Goal: Transaction & Acquisition: Obtain resource

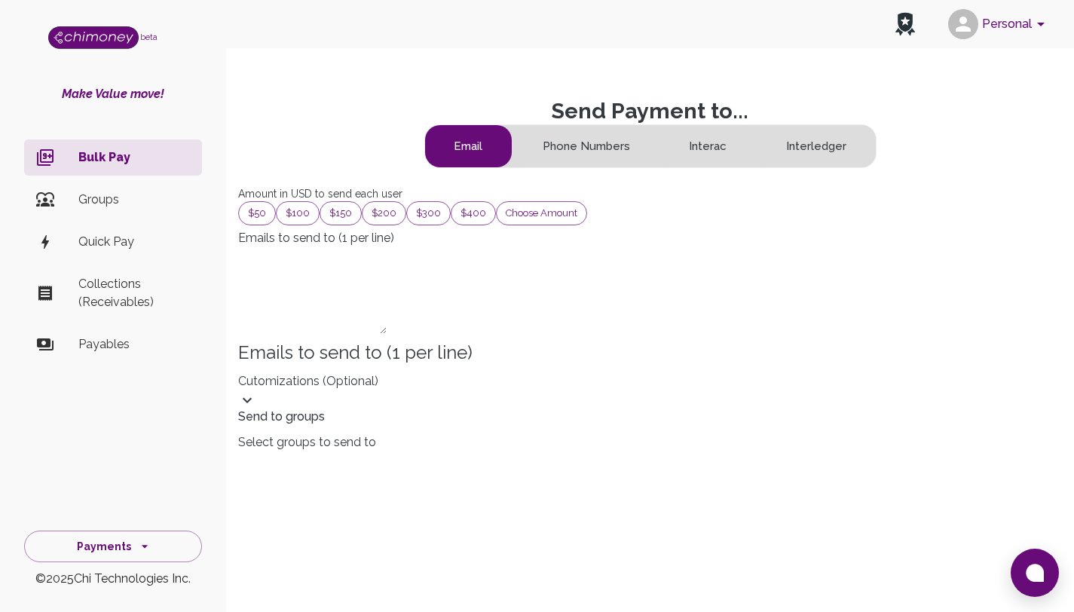
scroll to position [182, 751]
click at [625, 409] on div "Cutomizations (optional)" at bounding box center [650, 390] width 824 height 37
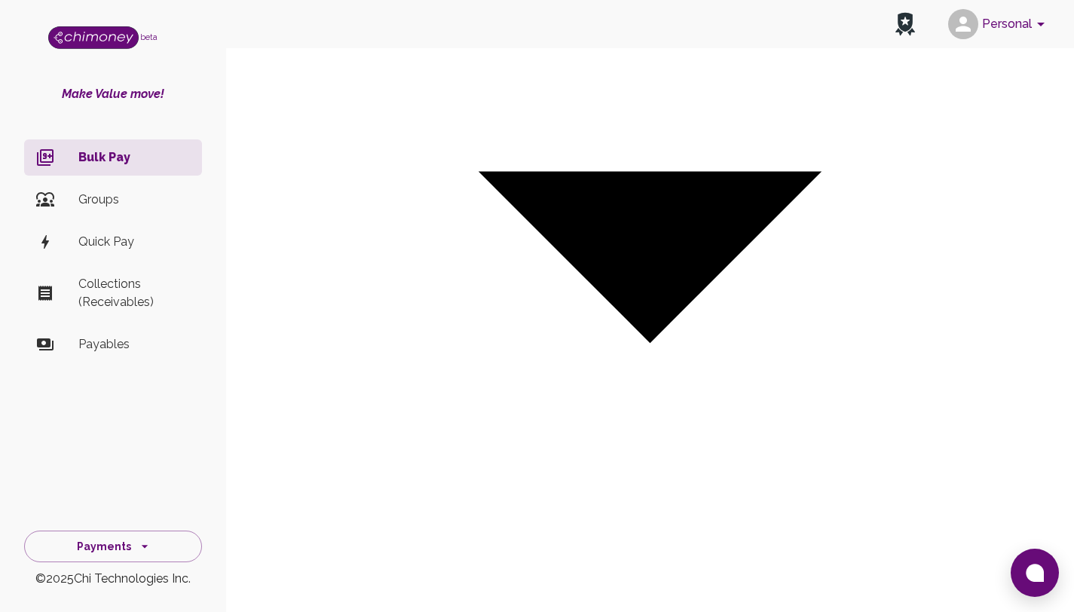
scroll to position [641, 0]
drag, startPoint x: 1085, startPoint y: 147, endPoint x: 1085, endPoint y: 369, distance: 221.6
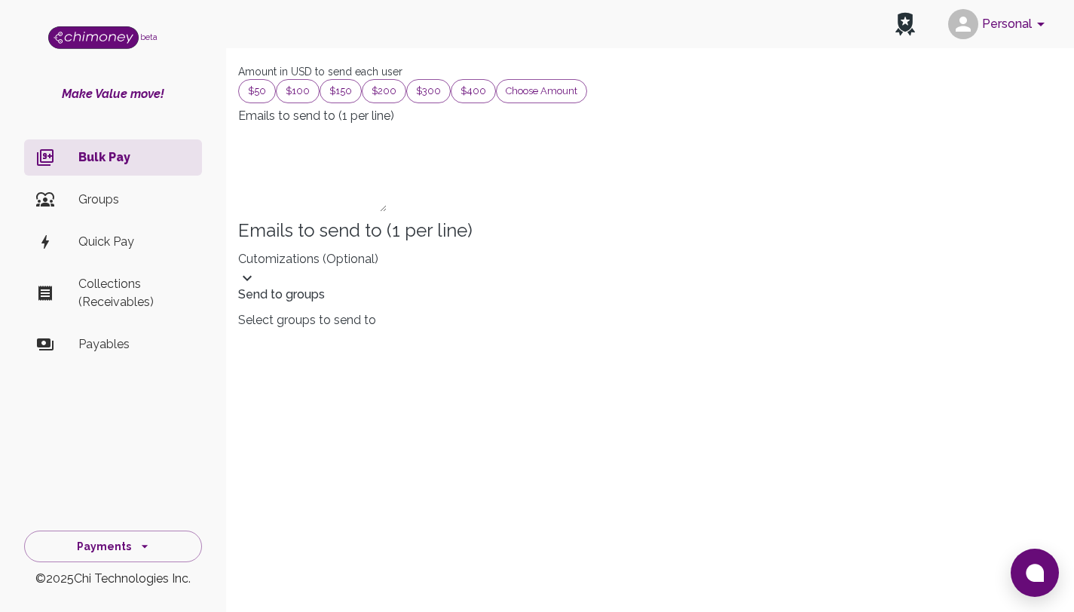
scroll to position [0, 0]
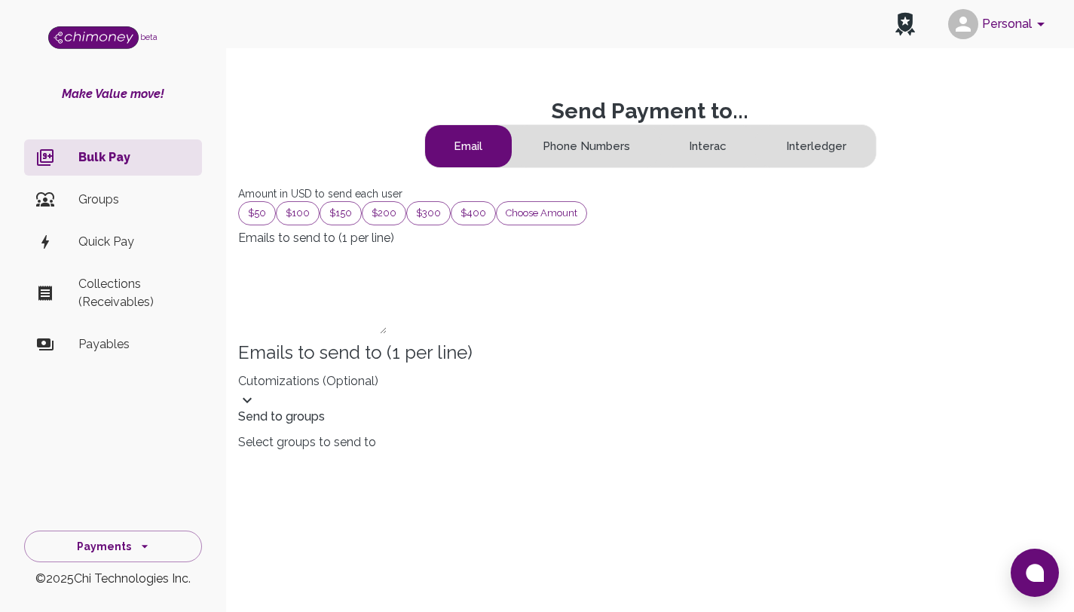
drag, startPoint x: 1085, startPoint y: 319, endPoint x: 1085, endPoint y: 29, distance: 290.2
click at [99, 191] on p "Groups" at bounding box center [134, 200] width 112 height 18
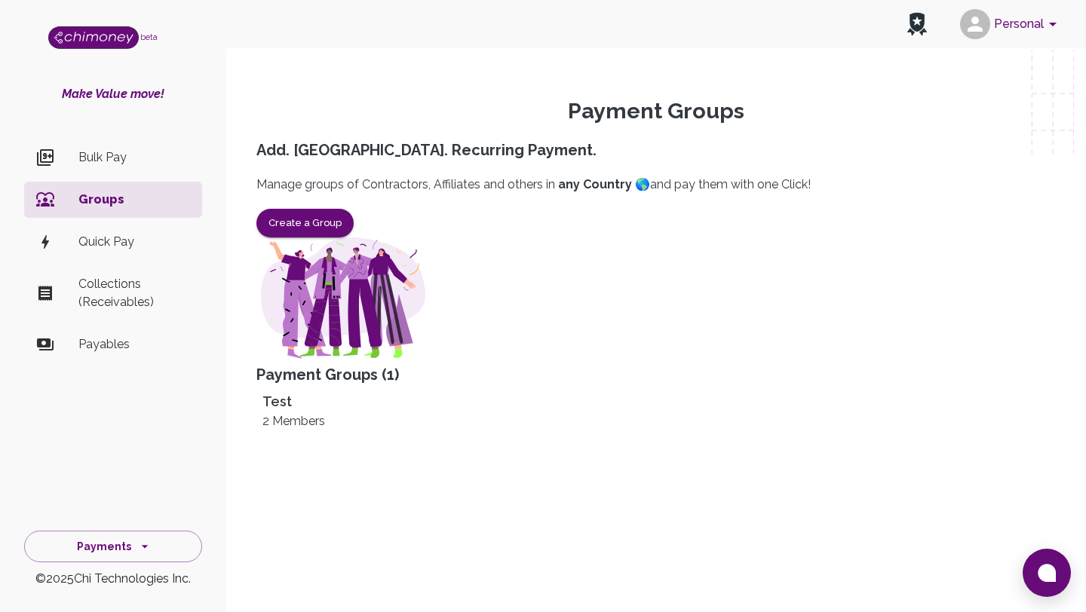
click at [84, 163] on p "Bulk Pay" at bounding box center [134, 158] width 112 height 18
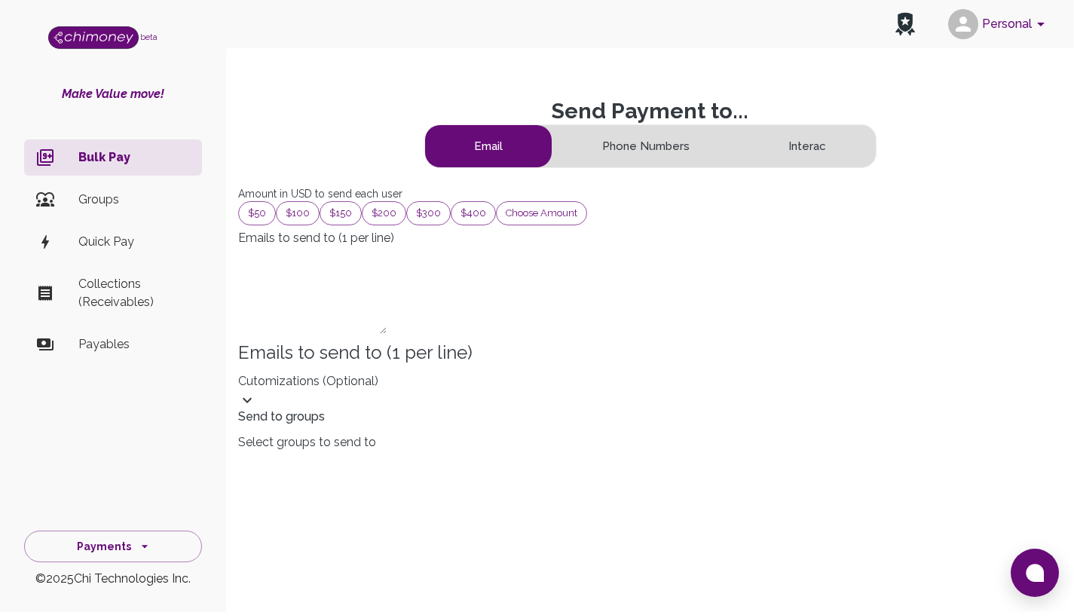
scroll to position [182, 751]
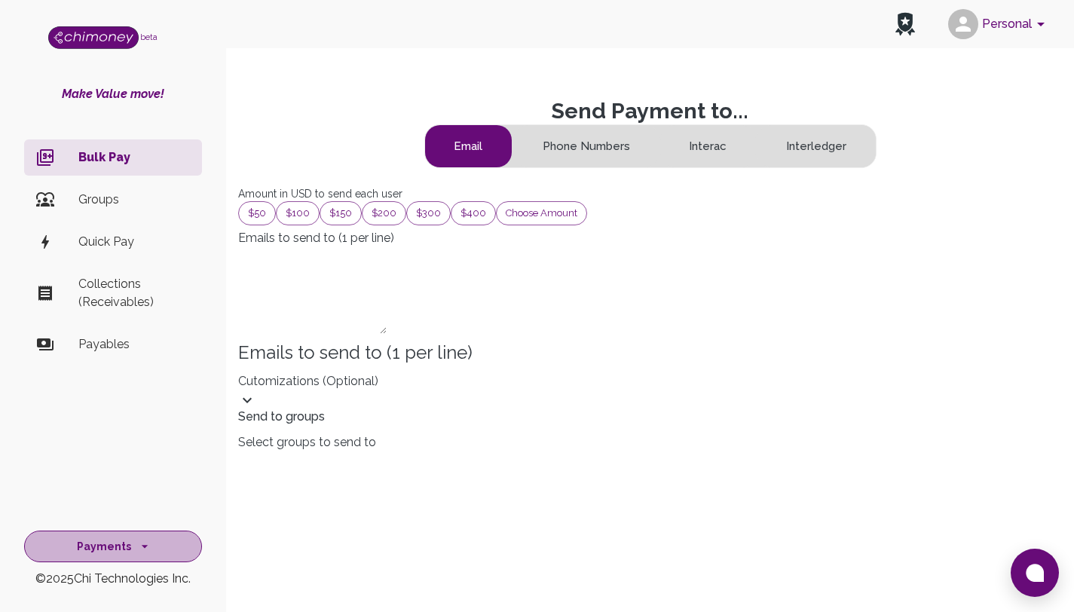
click at [109, 537] on button "Payments" at bounding box center [113, 547] width 178 height 32
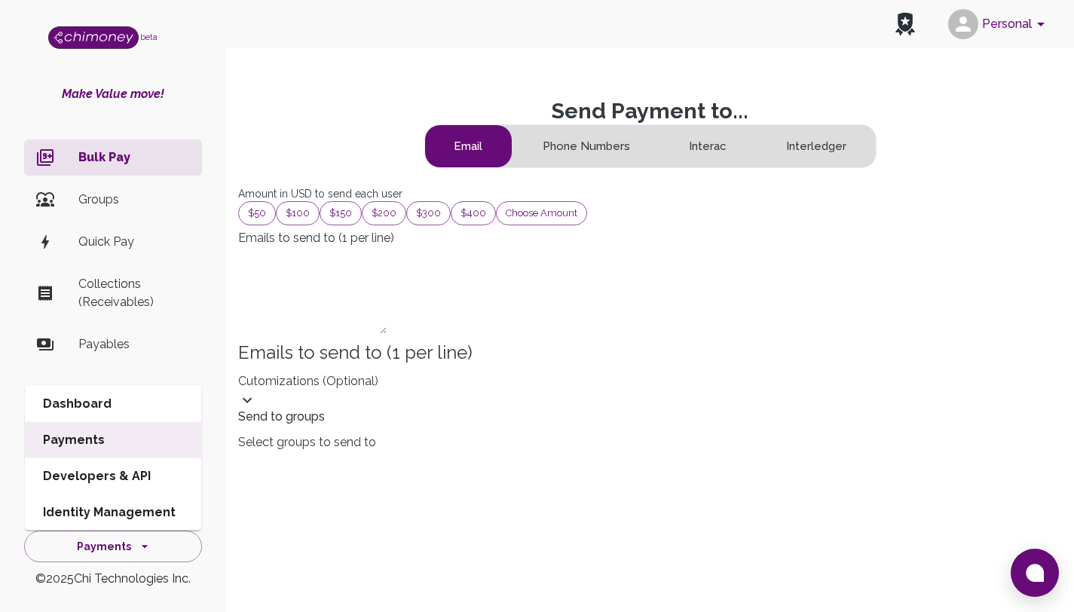
click at [104, 507] on li "Identity Management" at bounding box center [113, 513] width 176 height 36
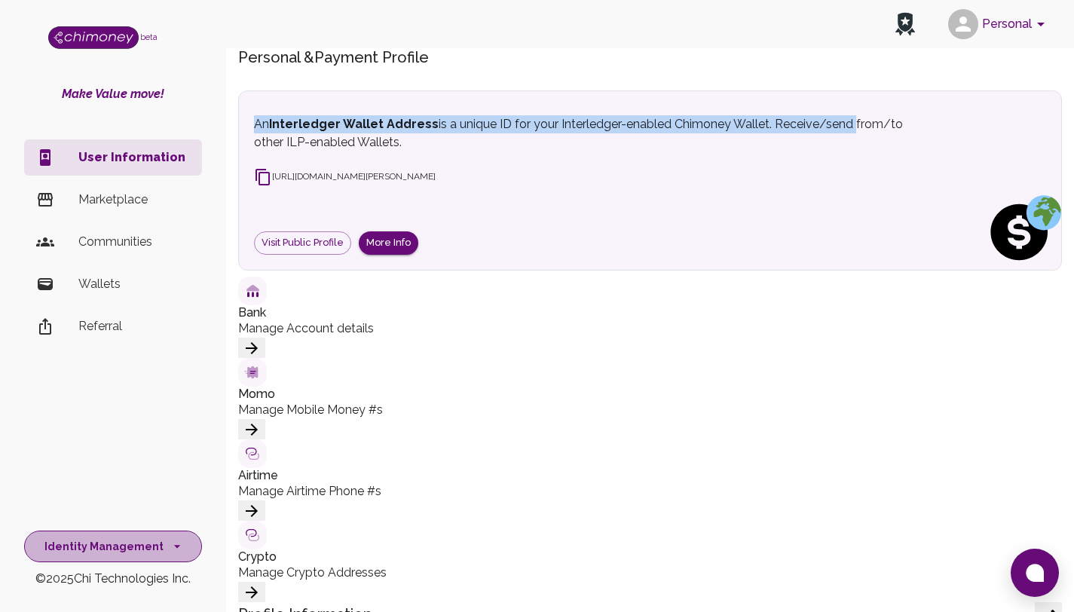
click at [109, 545] on button "Identity Management" at bounding box center [113, 547] width 178 height 32
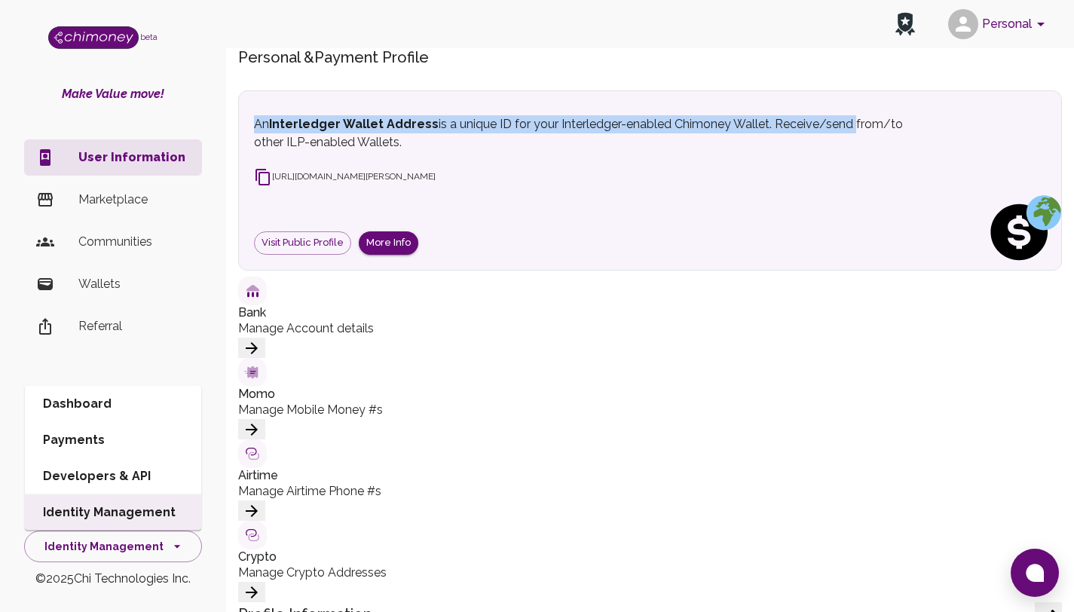
click at [113, 409] on li "Dashboard" at bounding box center [113, 404] width 176 height 36
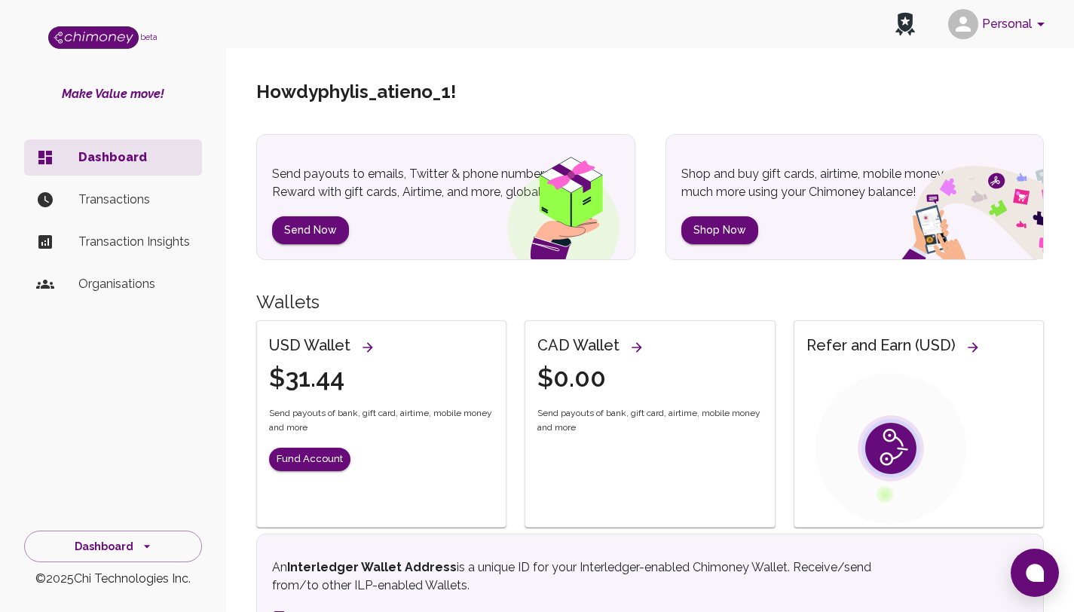
click at [154, 204] on p "Transactions" at bounding box center [134, 200] width 112 height 18
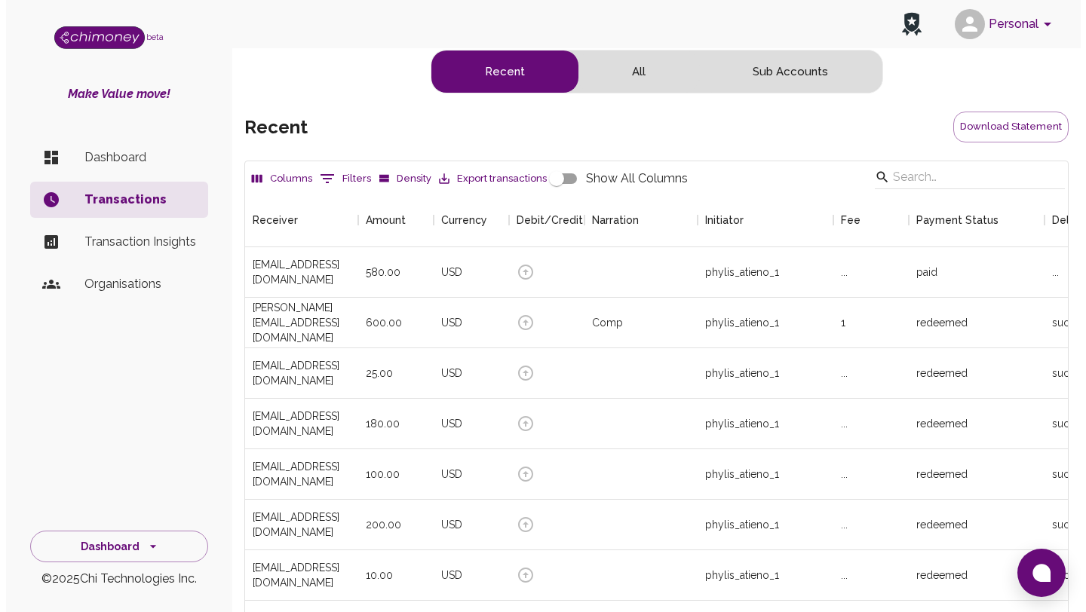
scroll to position [559, 811]
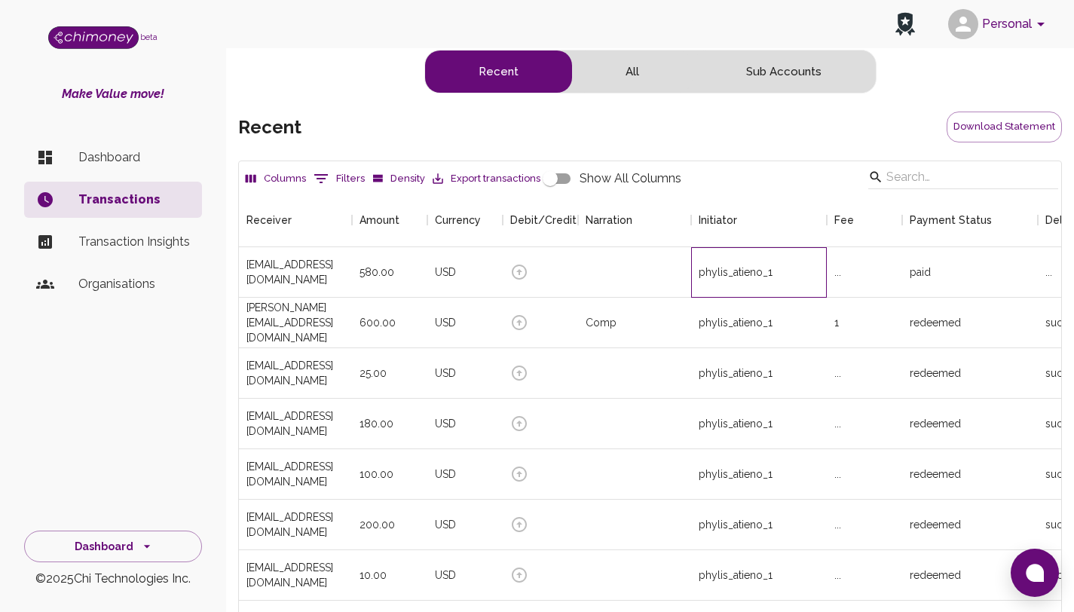
click at [694, 283] on div "phylis_atieno_1" at bounding box center [759, 272] width 136 height 51
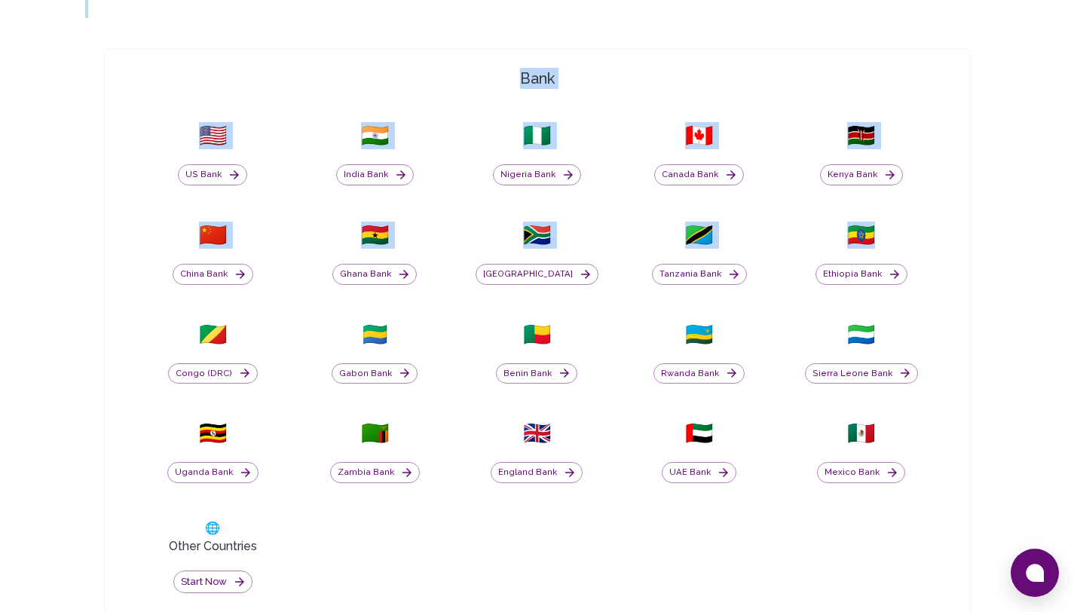
drag, startPoint x: 1085, startPoint y: 100, endPoint x: 1065, endPoint y: 238, distance: 140.1
click at [1072, 241] on html "Yay! You’ve got $580.00 ! Redeem to anything! Cashout options in 130+ Countries…" at bounding box center [537, 569] width 1074 height 2185
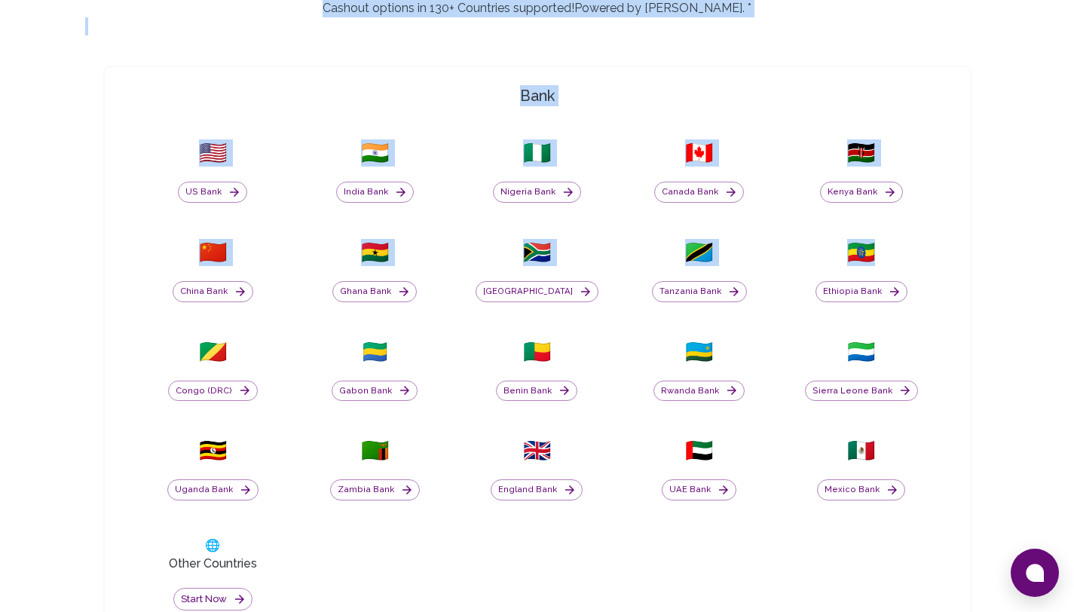
click at [1062, 238] on div "Yay! You’ve got $580.00 ! Redeem to anything! Cashout options in 130+ Countries…" at bounding box center [537, 586] width 1074 height 2185
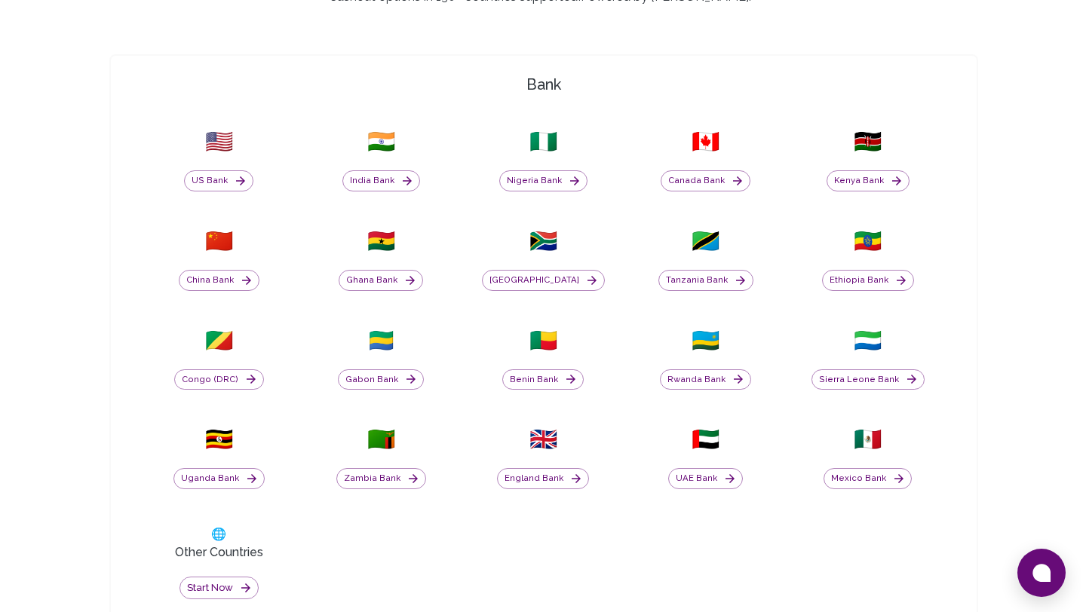
scroll to position [519, 0]
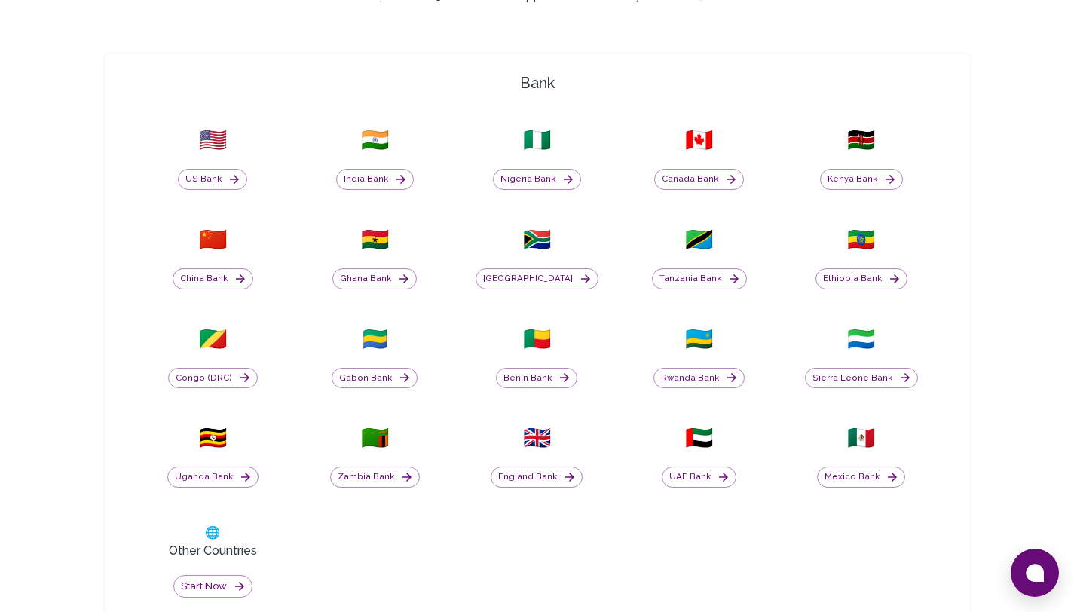
click at [1074, 237] on html "Yay! You’ve got $580.00 ! Redeem to anything! Cashout options in 130+ Countries…" at bounding box center [537, 573] width 1074 height 2185
click at [207, 583] on button "Start now" at bounding box center [212, 586] width 79 height 23
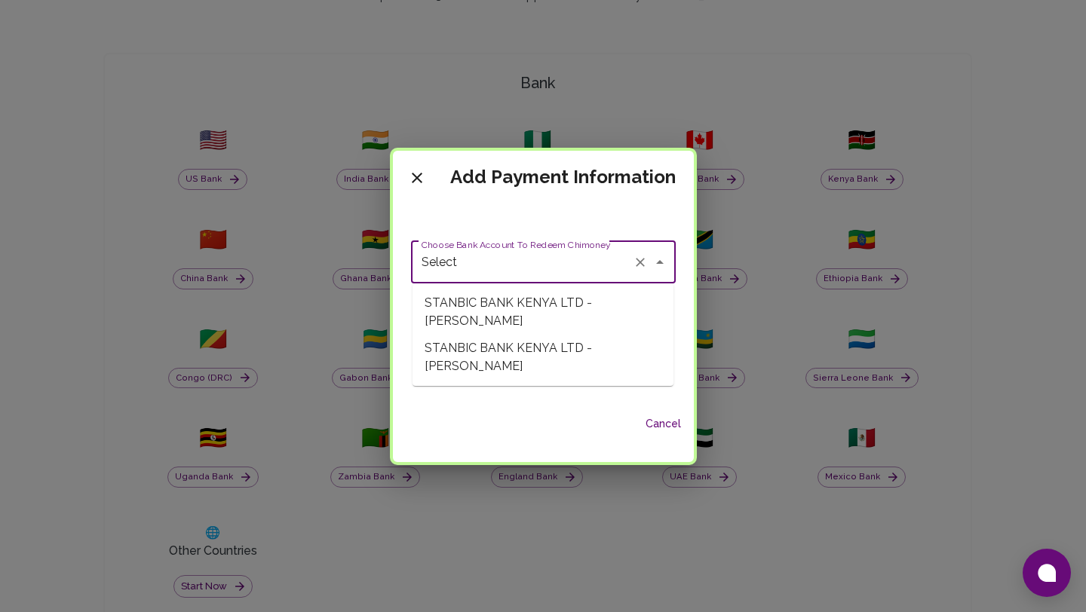
click at [550, 267] on input "Select" at bounding box center [522, 262] width 209 height 29
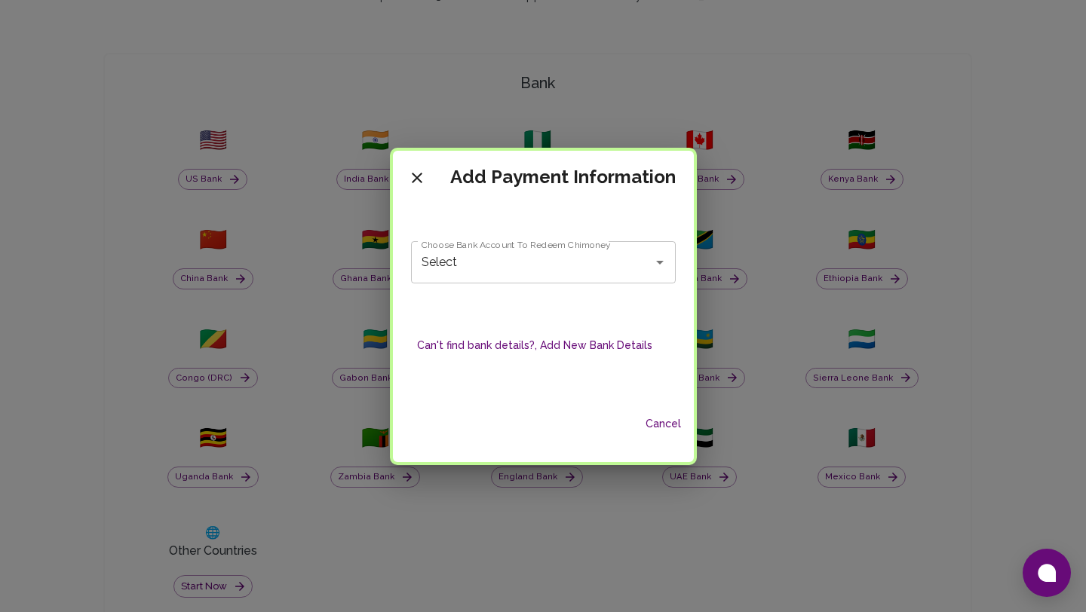
click at [525, 436] on div "Cancel" at bounding box center [543, 424] width 301 height 40
click at [557, 337] on button "Can't find bank details?, Add New Bank Details" at bounding box center [534, 346] width 247 height 28
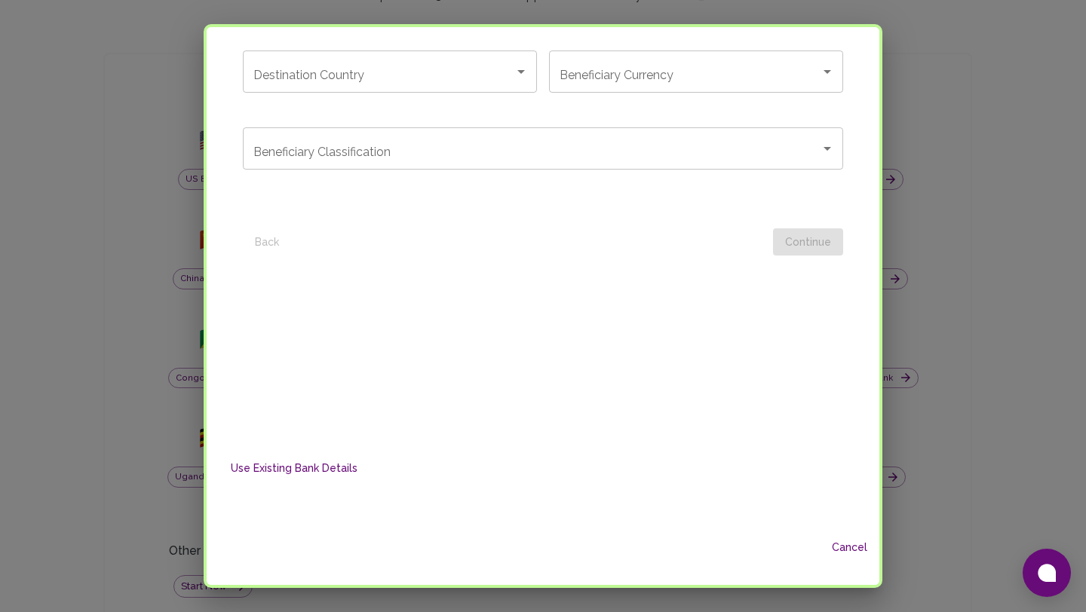
scroll to position [0, 0]
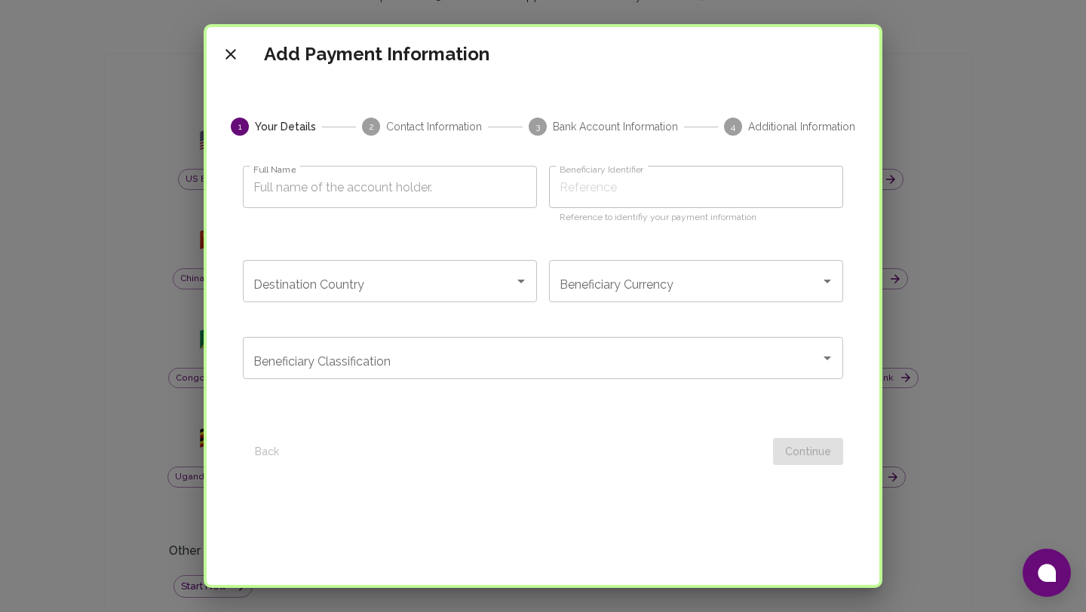
click at [460, 188] on input "Full Name" at bounding box center [390, 187] width 294 height 42
type input "t"
type input "te"
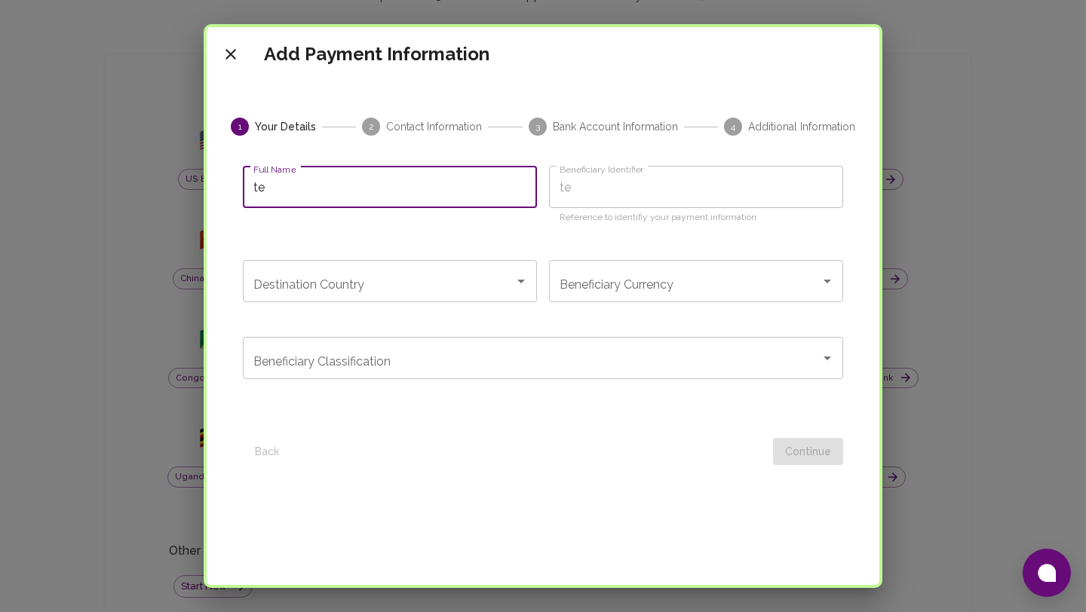
type input "tes"
type input "test"
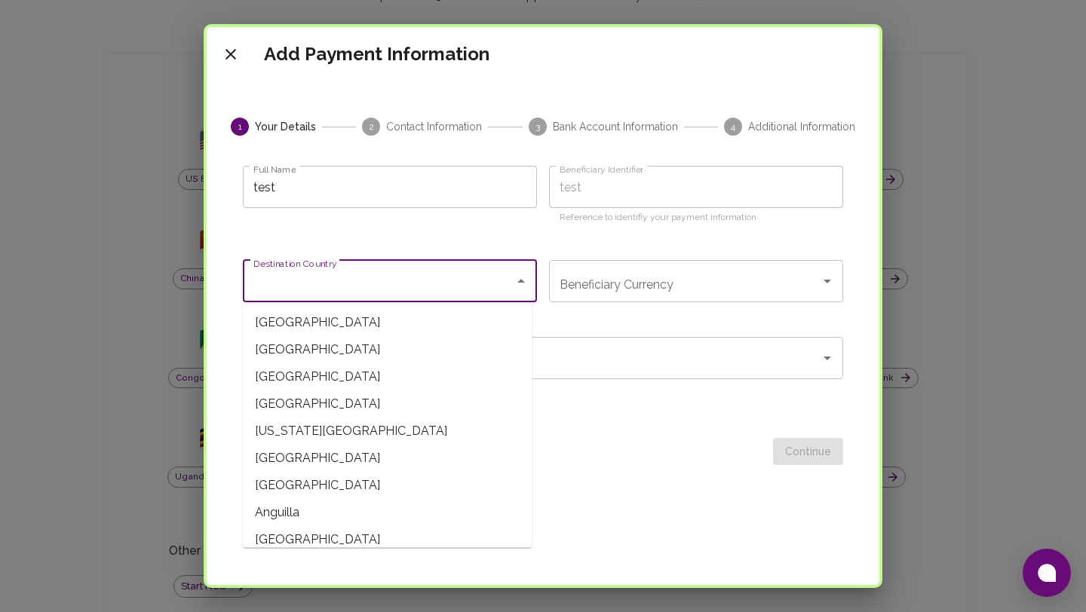
click at [489, 274] on input "Destination Country" at bounding box center [379, 281] width 258 height 29
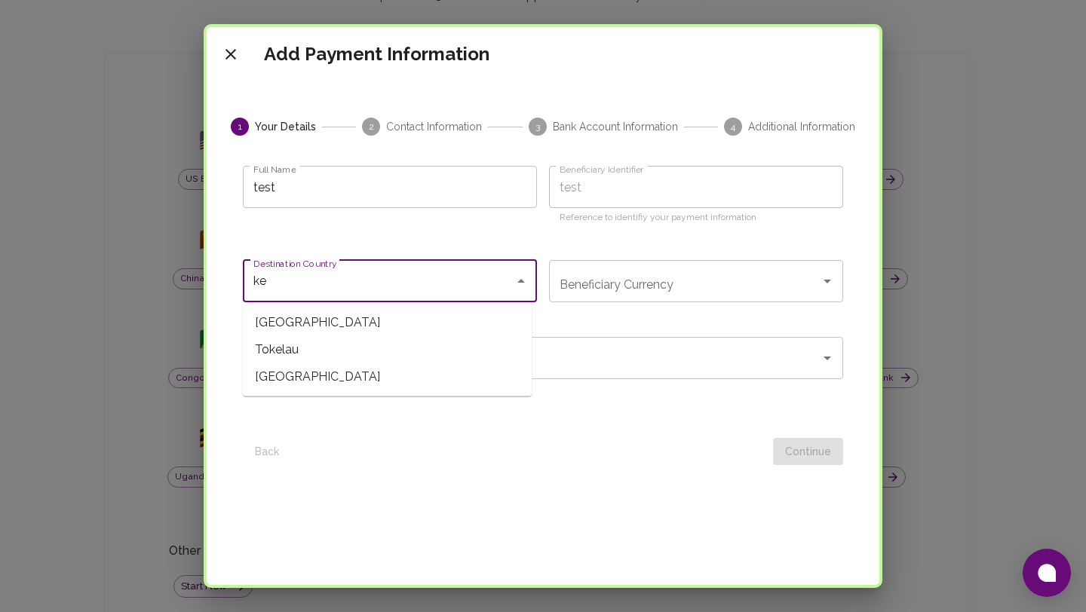
type input "k"
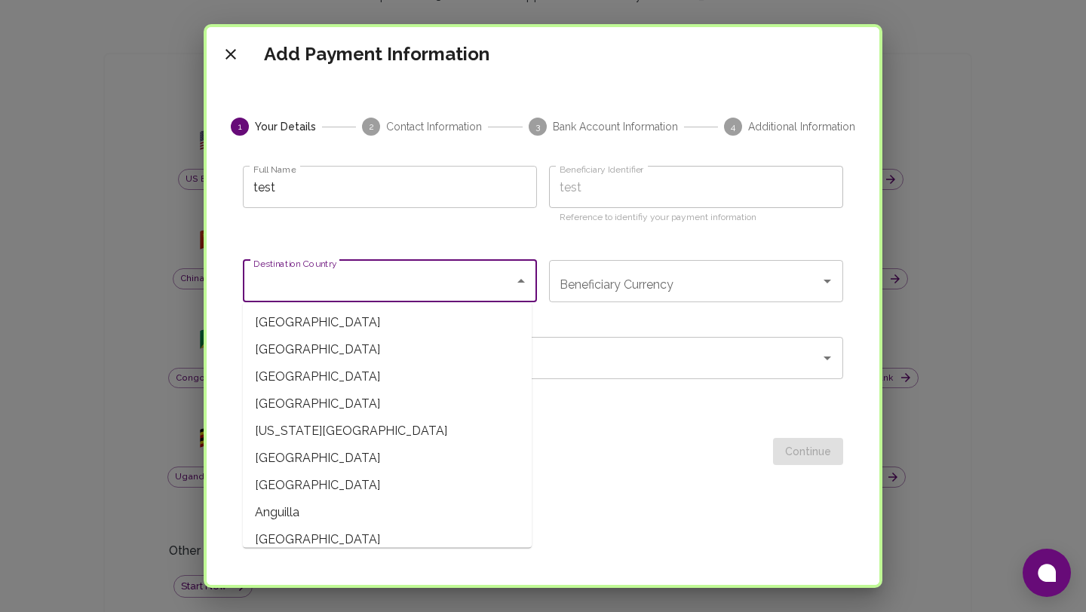
click at [369, 322] on span "[GEOGRAPHIC_DATA]" at bounding box center [387, 322] width 289 height 27
type input "[GEOGRAPHIC_DATA]"
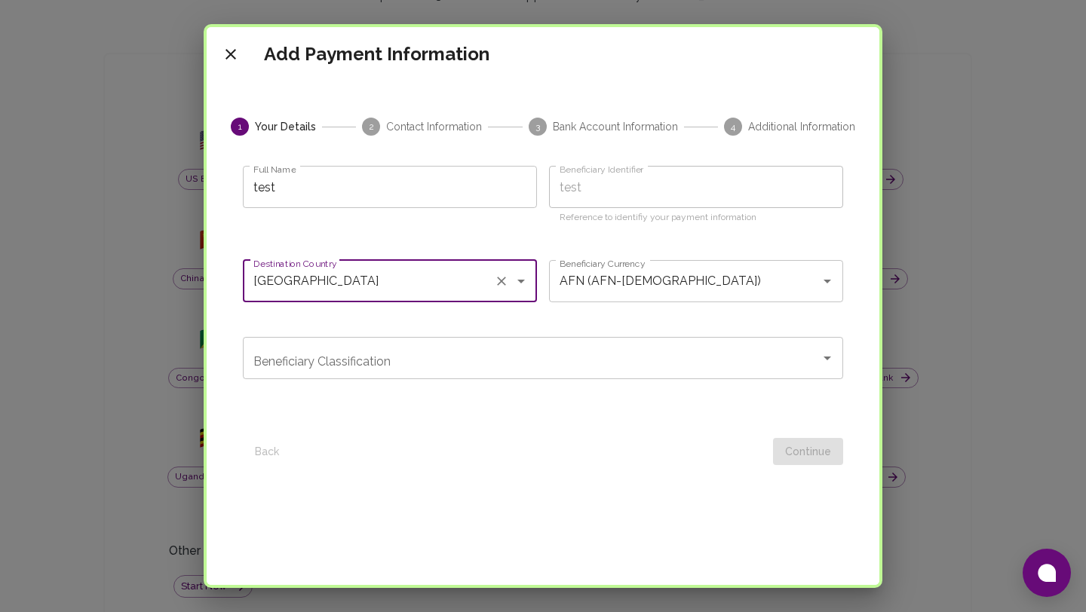
click at [494, 359] on input "Beneficiary Classification" at bounding box center [532, 358] width 564 height 29
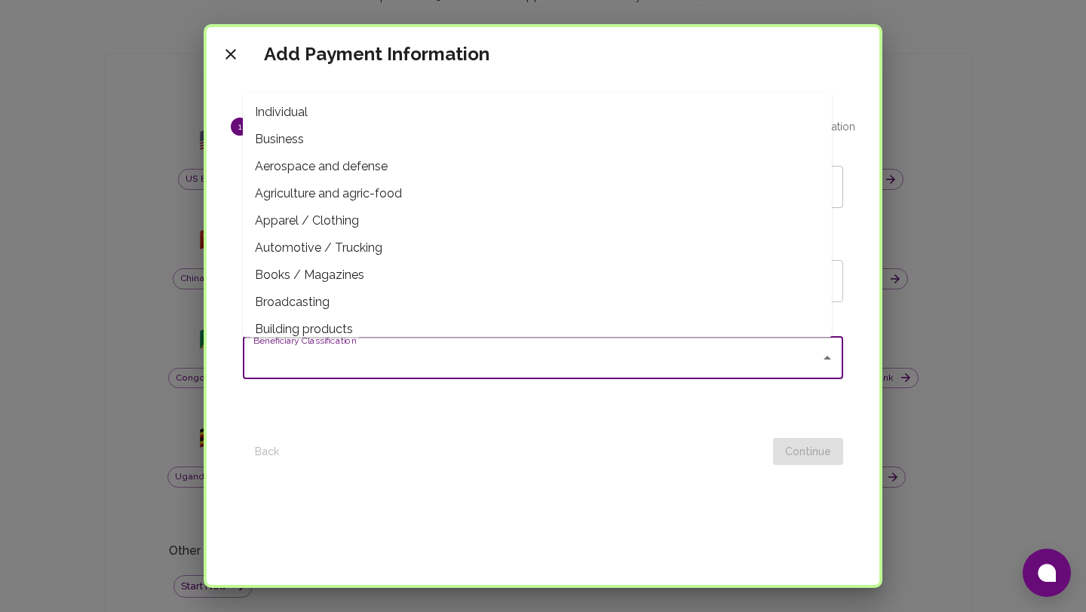
click at [394, 116] on span "Individual" at bounding box center [537, 112] width 589 height 27
type input "Individual"
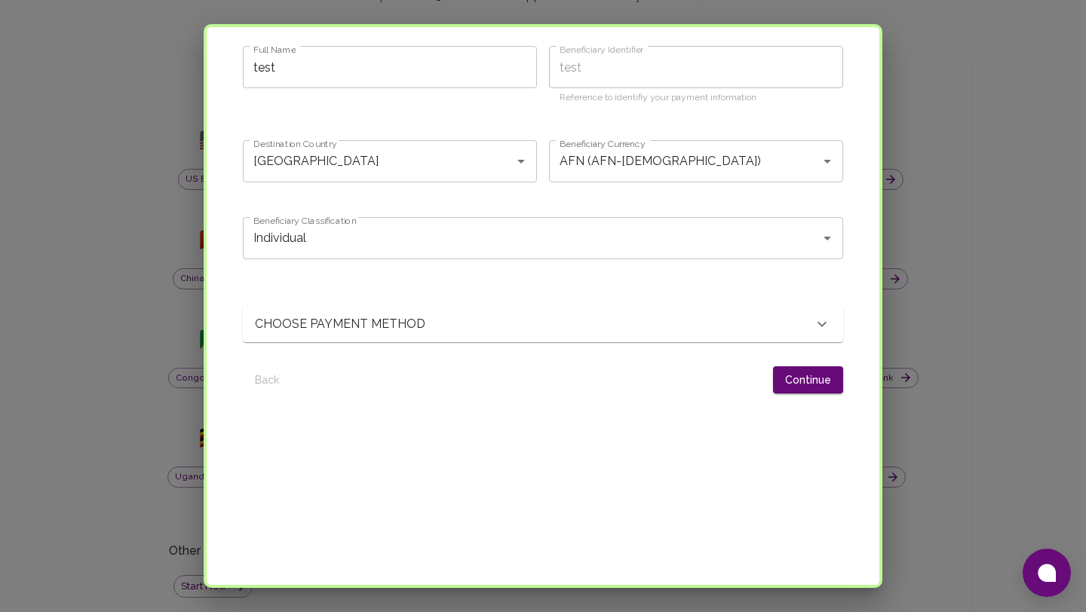
scroll to position [130, 0]
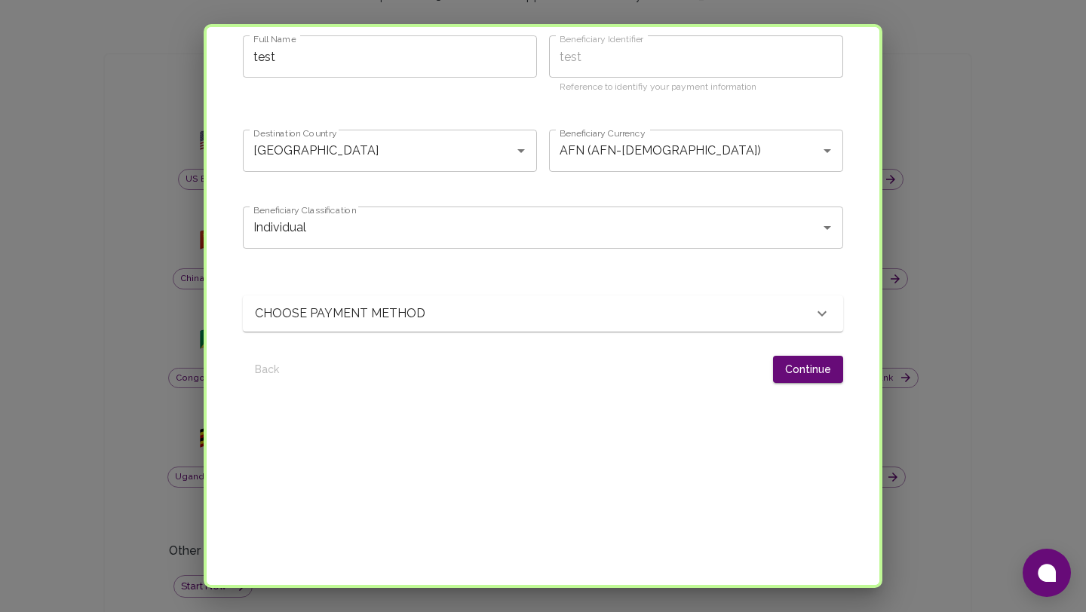
click at [746, 314] on div "CHOOSE PAYMENT METHOD" at bounding box center [534, 314] width 558 height 18
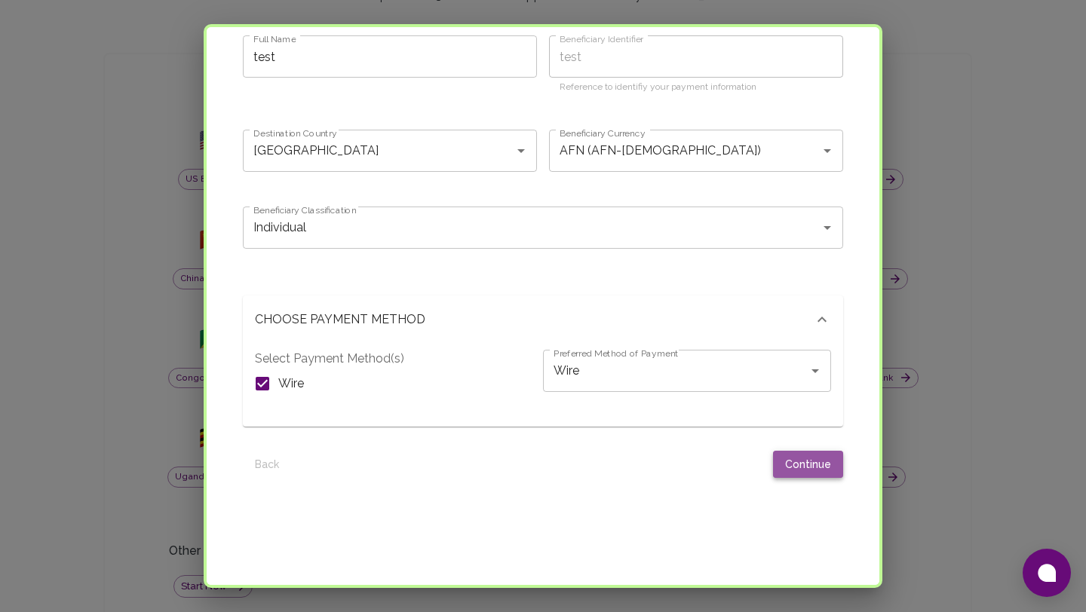
click at [800, 470] on button "Continue" at bounding box center [808, 465] width 70 height 28
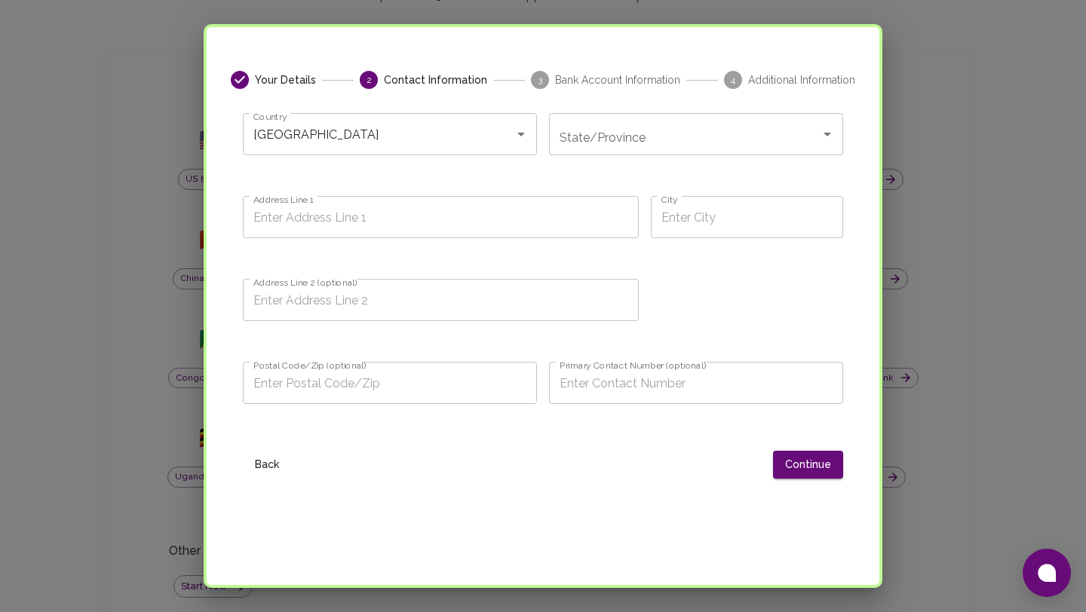
click at [265, 456] on button "Back" at bounding box center [267, 465] width 48 height 28
